Goal: Task Accomplishment & Management: Manage account settings

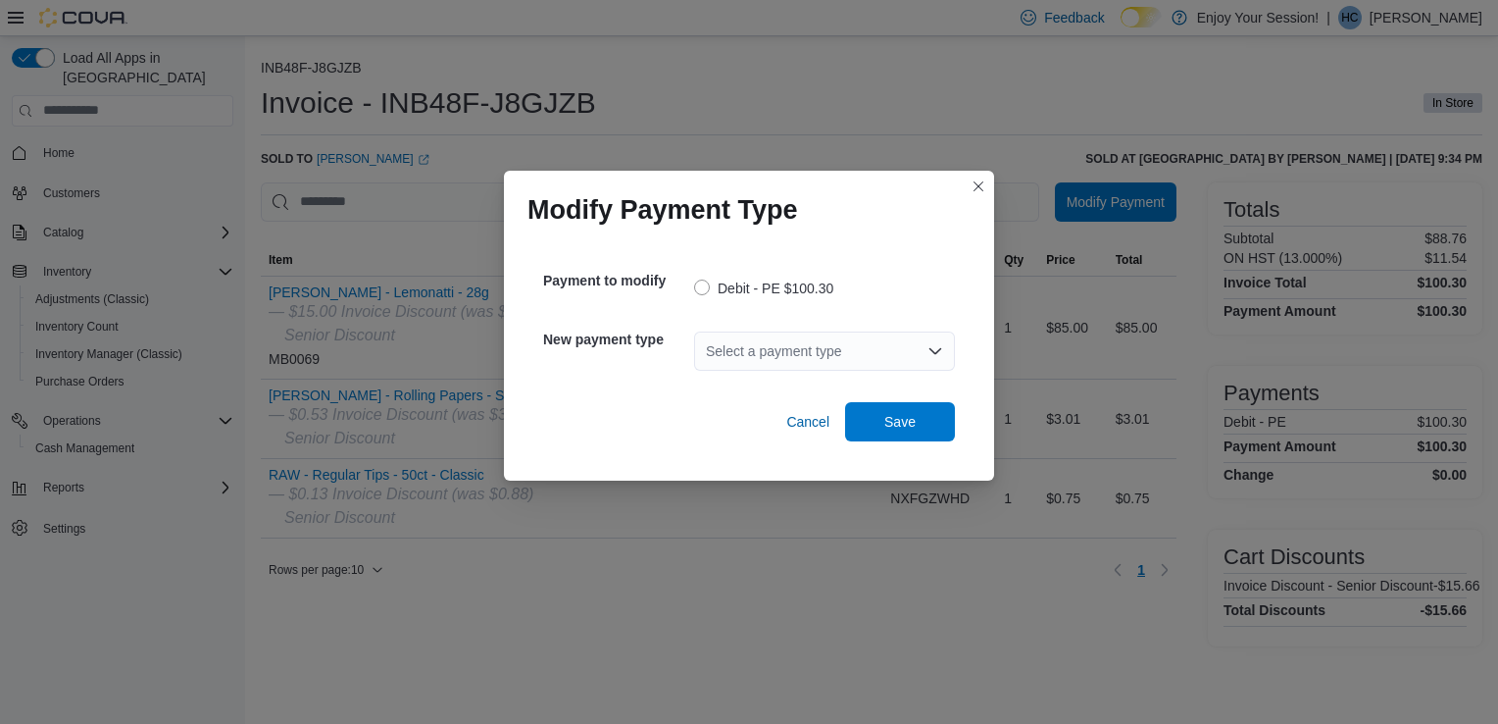
click at [753, 359] on div "Select a payment type" at bounding box center [824, 350] width 261 height 39
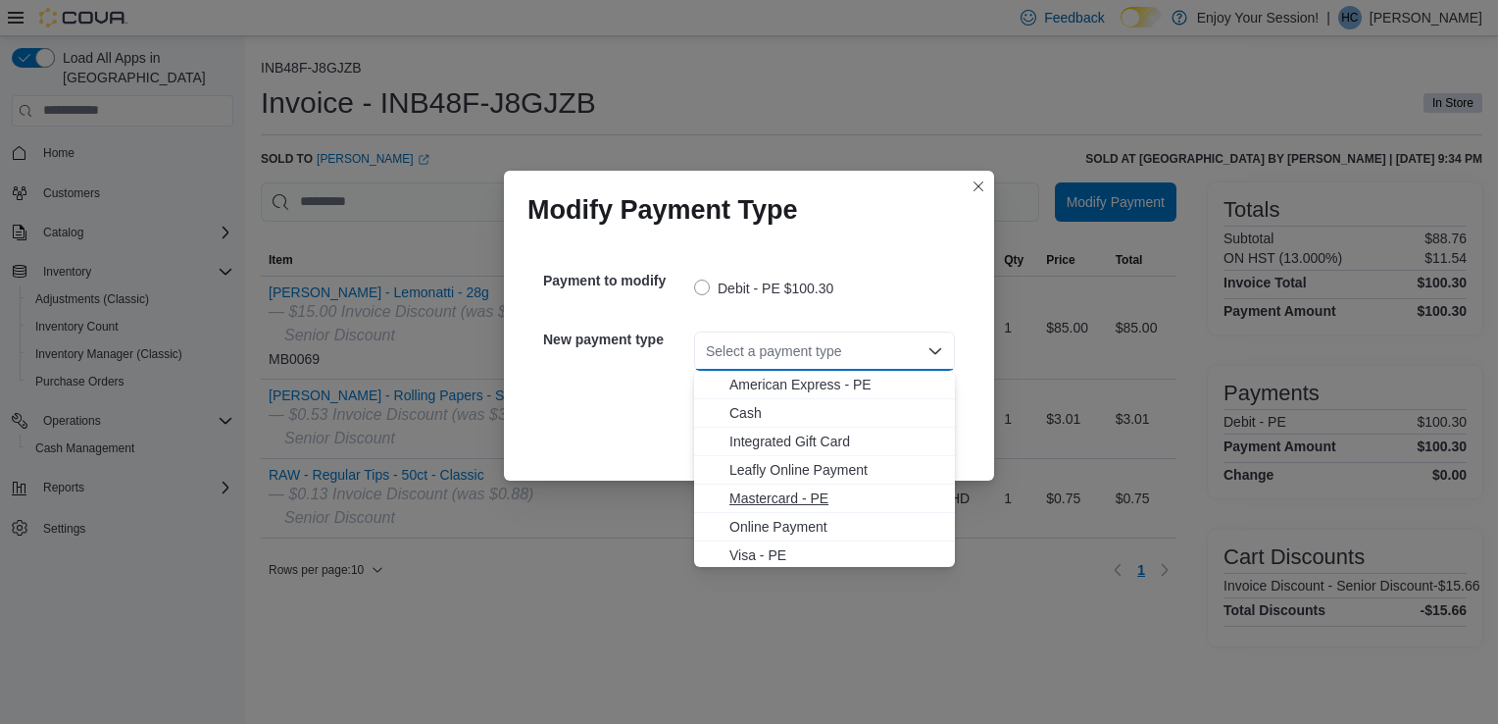
click at [758, 490] on span "Mastercard - PE" at bounding box center [837, 498] width 214 height 20
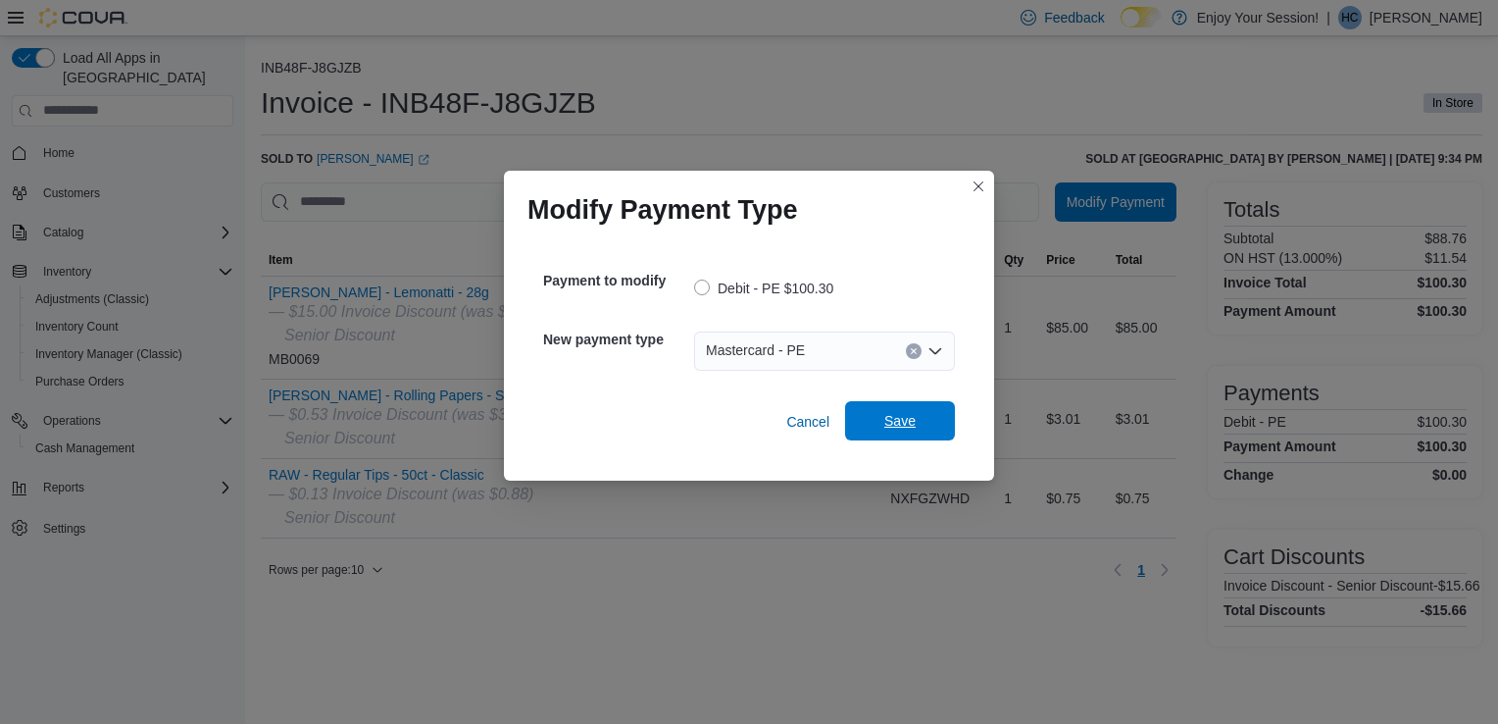
click at [907, 408] on span "Save" at bounding box center [900, 420] width 86 height 39
